Goal: Task Accomplishment & Management: Manage account settings

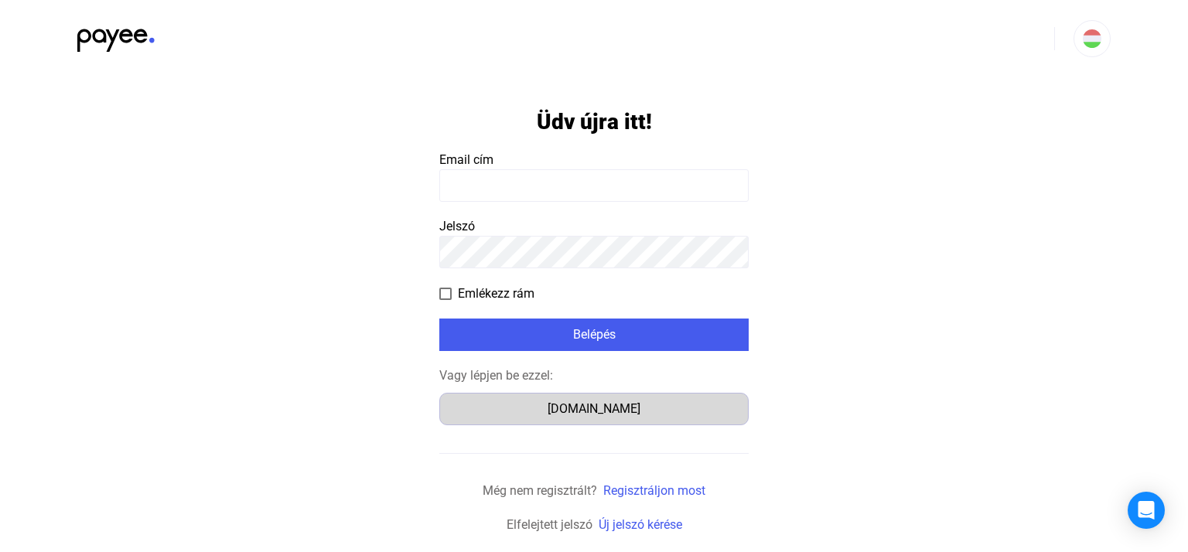
click at [589, 405] on div "[DOMAIN_NAME]" at bounding box center [594, 409] width 299 height 19
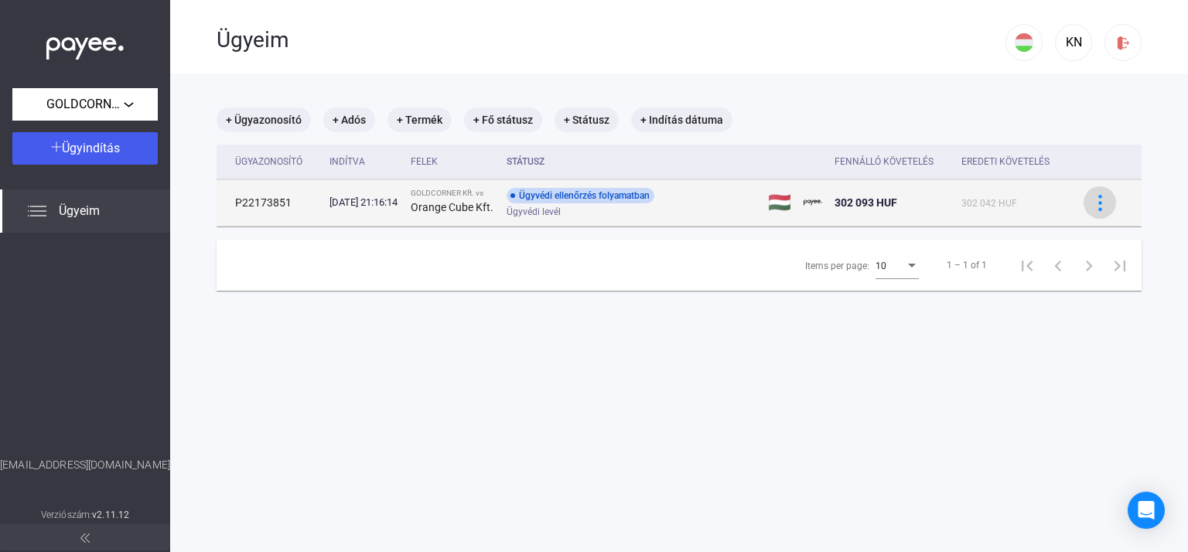
click at [1089, 214] on button at bounding box center [1099, 202] width 32 height 32
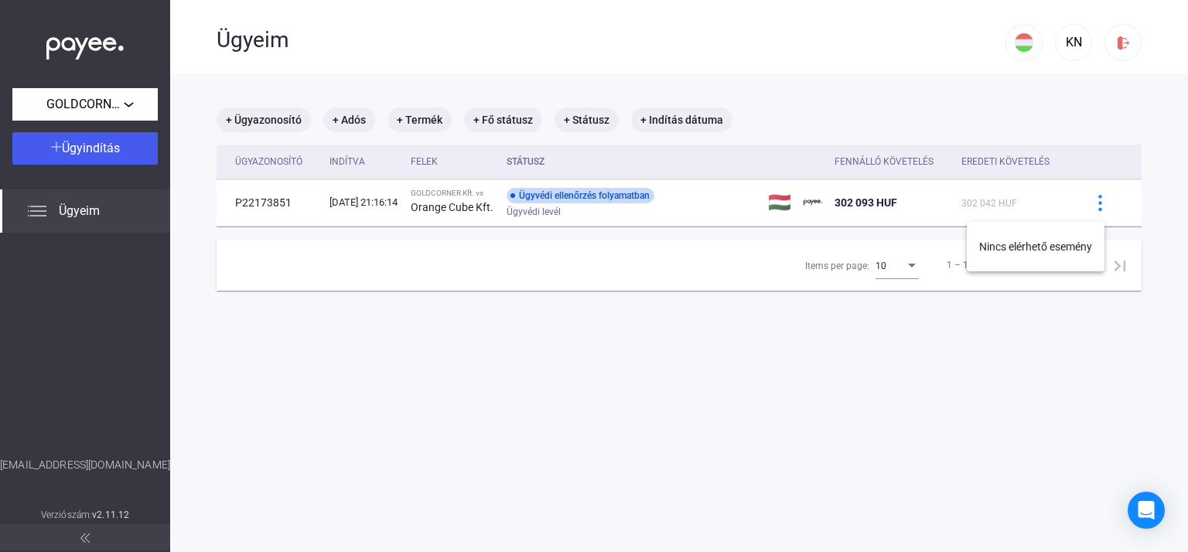
click at [928, 351] on div at bounding box center [594, 276] width 1188 height 552
click at [1148, 510] on icon "Open Intercom Messenger" at bounding box center [1146, 510] width 18 height 20
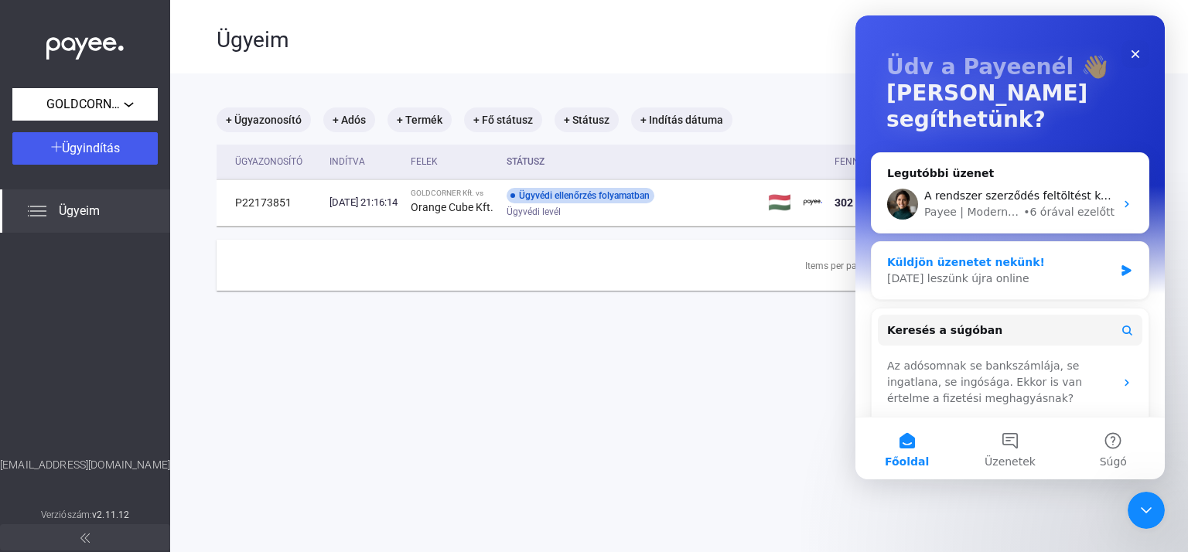
scroll to position [77, 0]
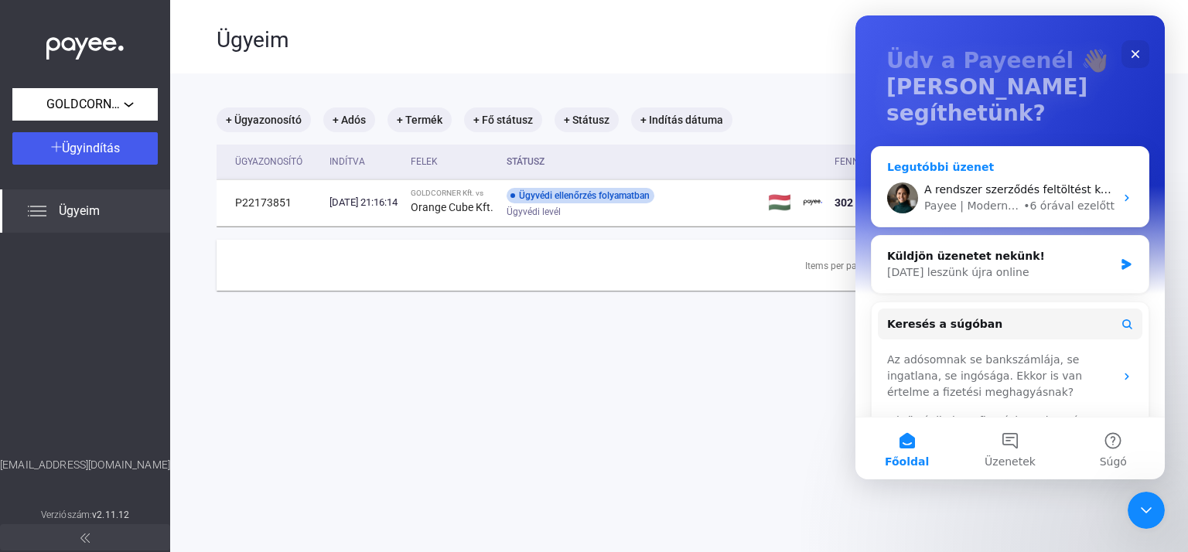
click at [1032, 198] on div "• 6 órával ezelőtt" at bounding box center [1068, 206] width 91 height 16
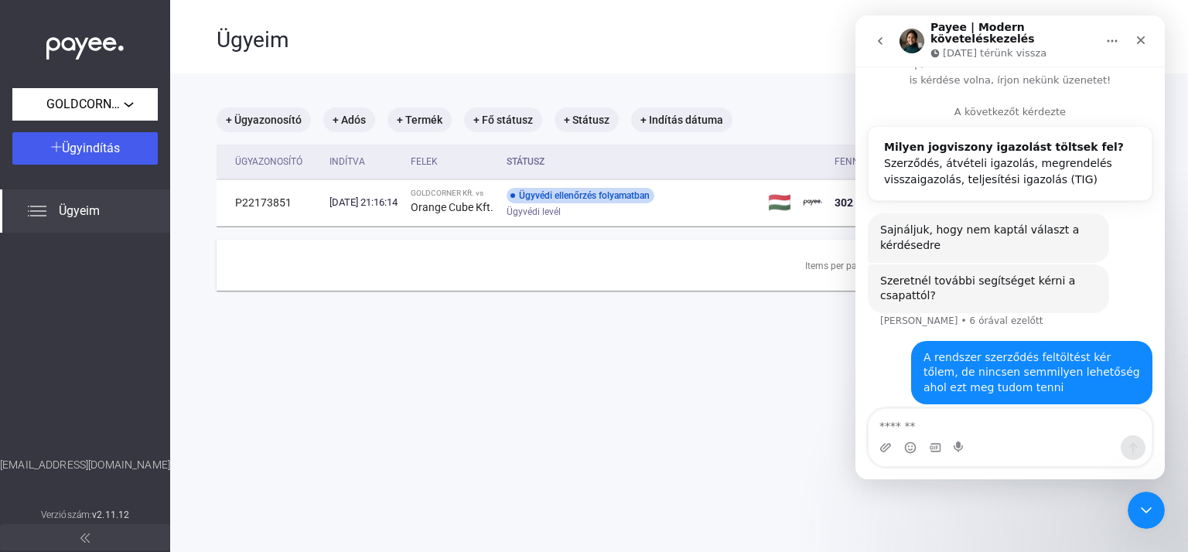
scroll to position [42, 0]
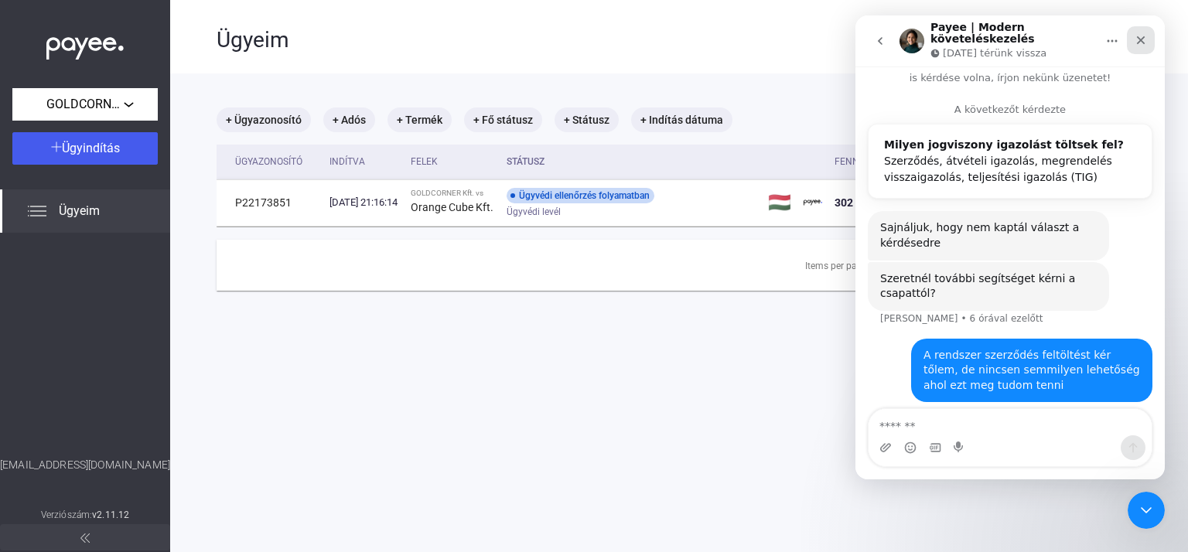
click at [1145, 35] on icon "Bezárás" at bounding box center [1141, 40] width 12 height 12
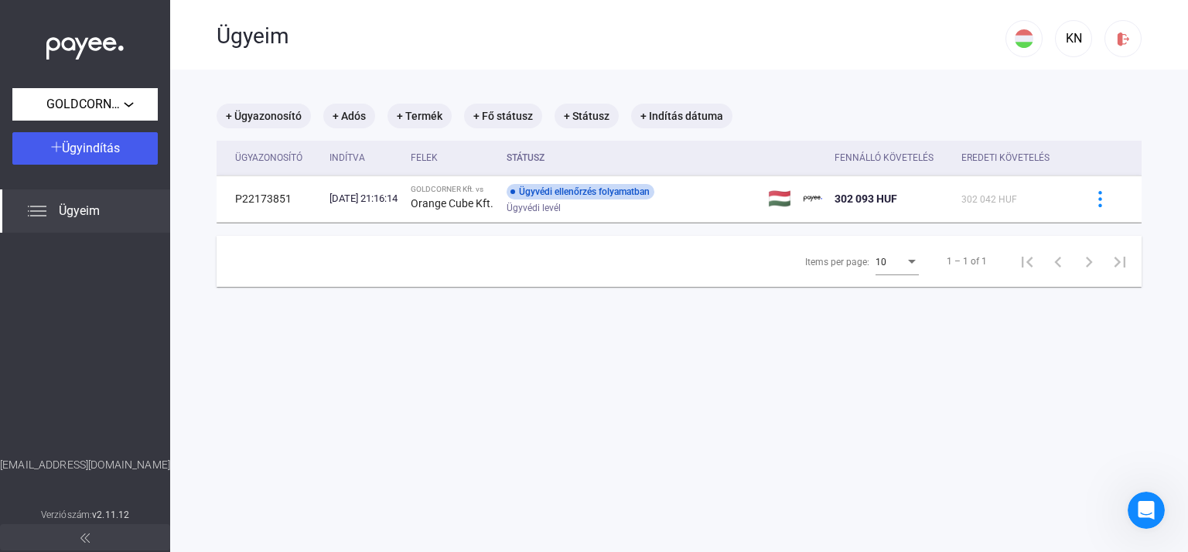
scroll to position [0, 0]
